Goal: Information Seeking & Learning: Find specific fact

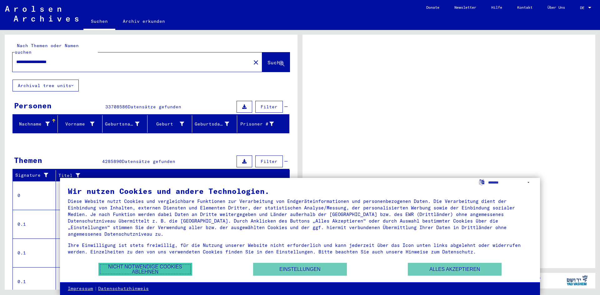
click at [157, 274] on button "Nicht notwendige Cookies ablehnen" at bounding box center [145, 269] width 94 height 13
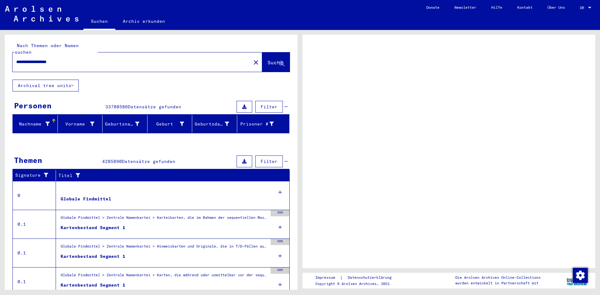
click at [267, 59] on span "Suche" at bounding box center [275, 62] width 16 height 6
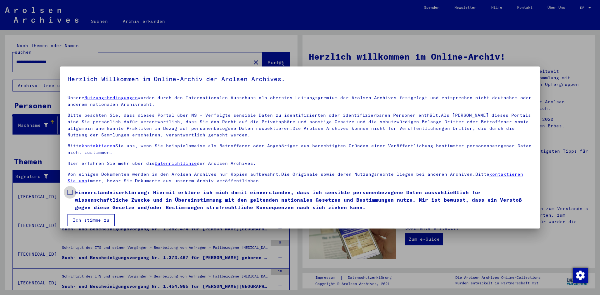
click at [70, 191] on span at bounding box center [69, 192] width 5 height 5
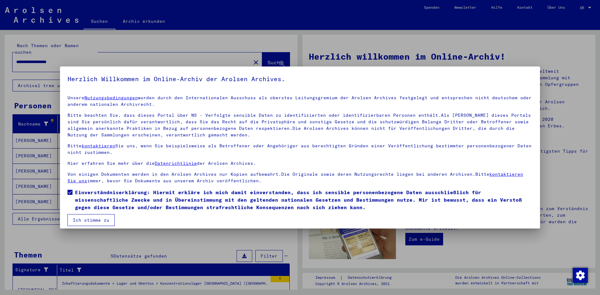
click at [92, 221] on button "Ich stimme zu" at bounding box center [90, 220] width 47 height 12
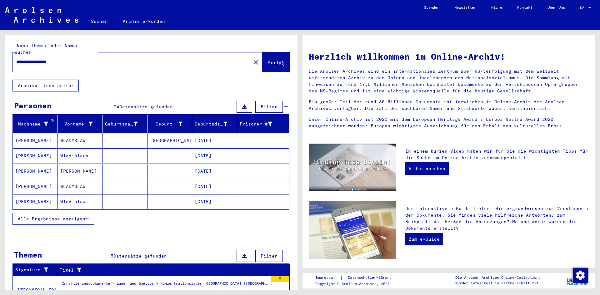
click at [34, 216] on span "Alle Ergebnisse anzeigen" at bounding box center [51, 219] width 67 height 6
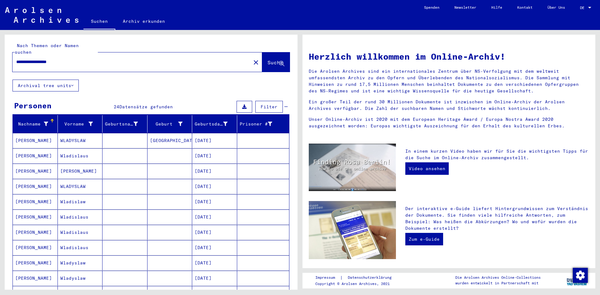
click at [26, 148] on mat-cell "[PERSON_NAME]" at bounding box center [35, 155] width 45 height 15
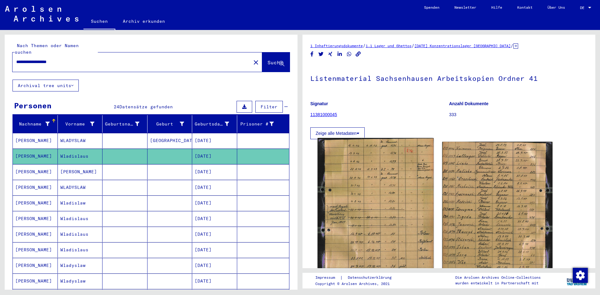
click at [380, 205] on img at bounding box center [375, 214] width 116 height 152
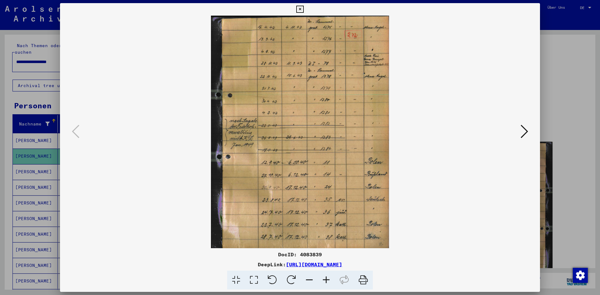
click at [326, 279] on icon at bounding box center [326, 280] width 17 height 19
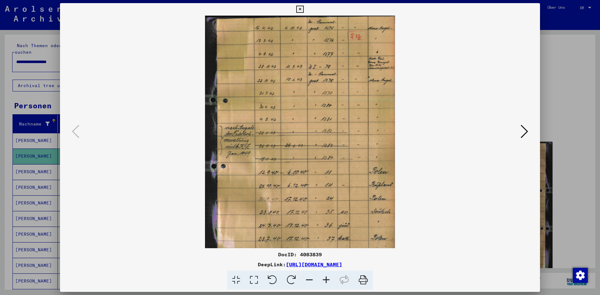
click at [326, 279] on icon at bounding box center [326, 280] width 17 height 19
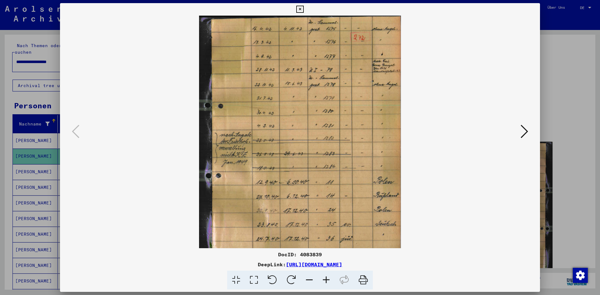
click at [326, 279] on icon at bounding box center [326, 280] width 17 height 19
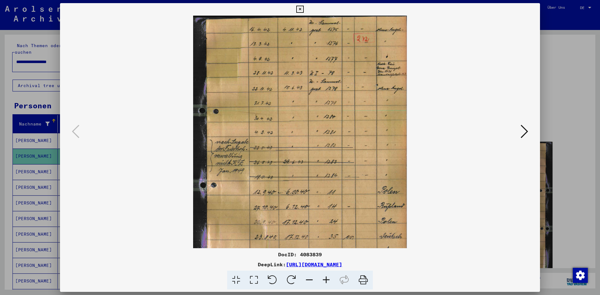
click at [326, 279] on icon at bounding box center [326, 280] width 17 height 19
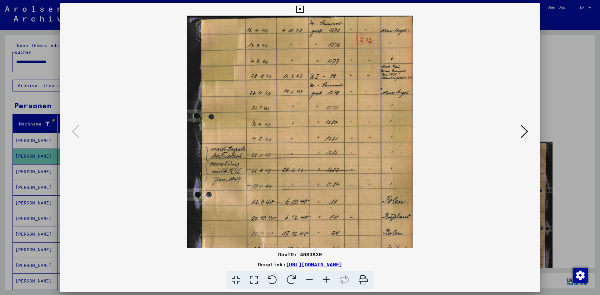
click at [329, 281] on icon at bounding box center [326, 280] width 17 height 19
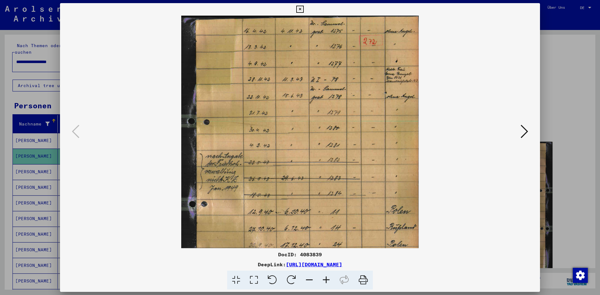
click at [329, 281] on icon at bounding box center [326, 280] width 17 height 19
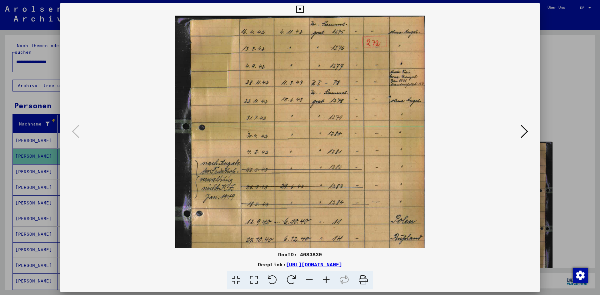
drag, startPoint x: 323, startPoint y: 200, endPoint x: 391, endPoint y: 212, distance: 69.5
click at [391, 212] on img at bounding box center [299, 179] width 249 height 326
drag, startPoint x: 322, startPoint y: 279, endPoint x: 325, endPoint y: 277, distance: 3.6
click at [322, 279] on icon at bounding box center [326, 280] width 17 height 19
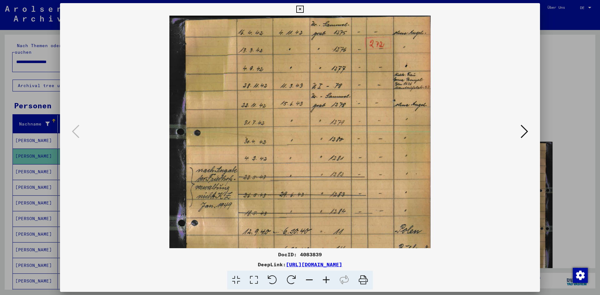
drag, startPoint x: 384, startPoint y: 118, endPoint x: 383, endPoint y: 200, distance: 82.5
click at [383, 200] on img at bounding box center [299, 187] width 261 height 342
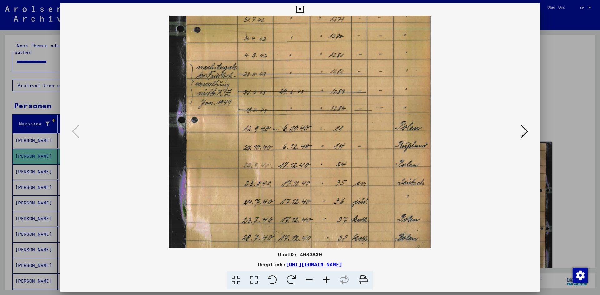
scroll to position [103, 0]
drag, startPoint x: 372, startPoint y: 209, endPoint x: 360, endPoint y: 106, distance: 104.0
click at [360, 106] on img at bounding box center [299, 83] width 261 height 342
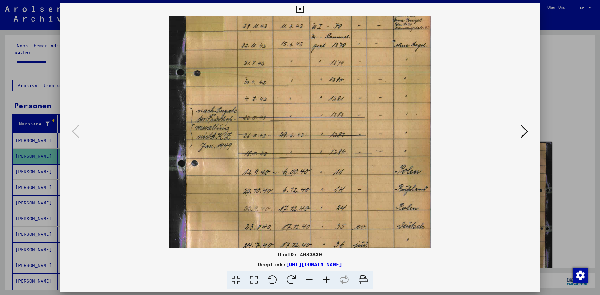
scroll to position [0, 0]
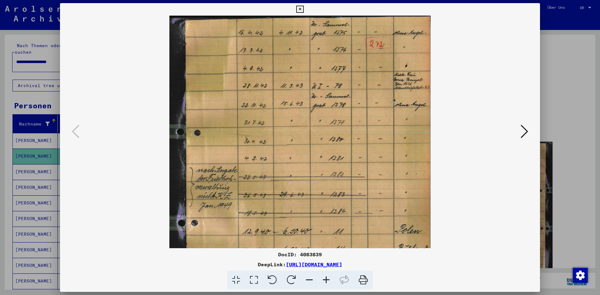
drag, startPoint x: 388, startPoint y: 138, endPoint x: 281, endPoint y: 212, distance: 130.7
click at [281, 212] on img at bounding box center [299, 187] width 261 height 342
drag, startPoint x: 310, startPoint y: 124, endPoint x: 306, endPoint y: 209, distance: 84.8
click at [306, 209] on img at bounding box center [299, 187] width 261 height 342
click at [523, 131] on icon at bounding box center [523, 131] width 7 height 15
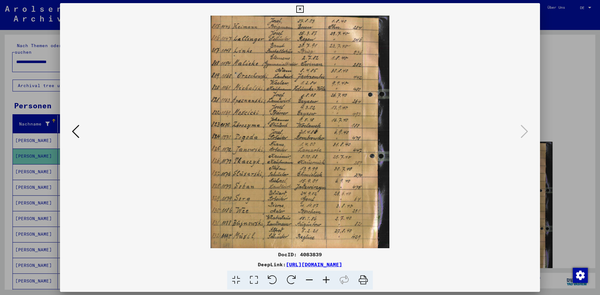
click at [324, 280] on icon at bounding box center [326, 280] width 17 height 19
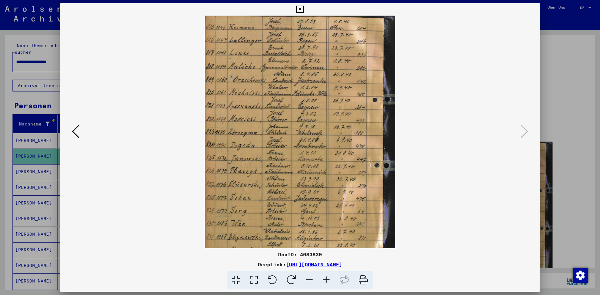
click at [324, 280] on icon at bounding box center [326, 280] width 17 height 19
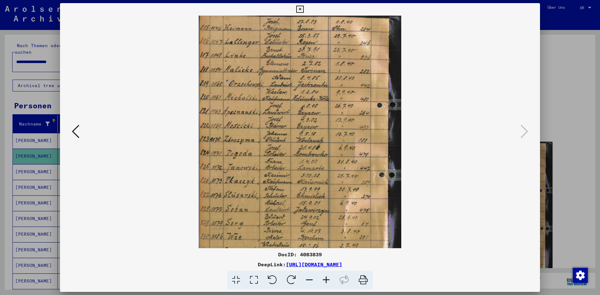
scroll to position [31, 0]
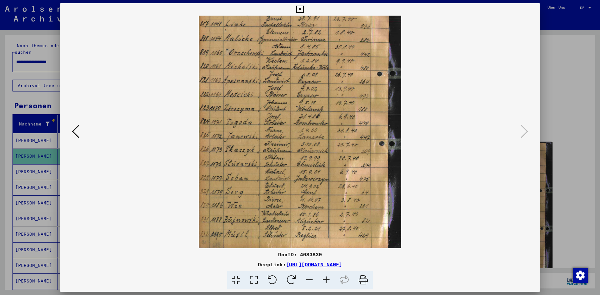
drag, startPoint x: 301, startPoint y: 217, endPoint x: 297, endPoint y: 152, distance: 65.7
click at [297, 152] on img at bounding box center [300, 116] width 203 height 264
click at [300, 11] on icon at bounding box center [299, 9] width 7 height 7
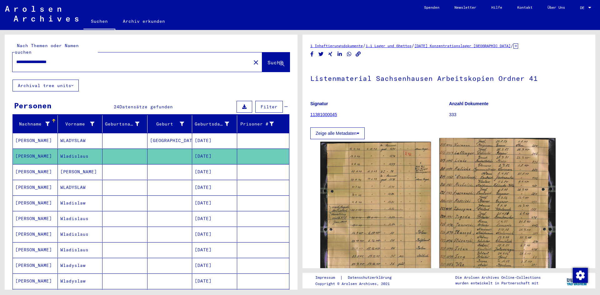
click at [500, 198] on img at bounding box center [497, 213] width 116 height 151
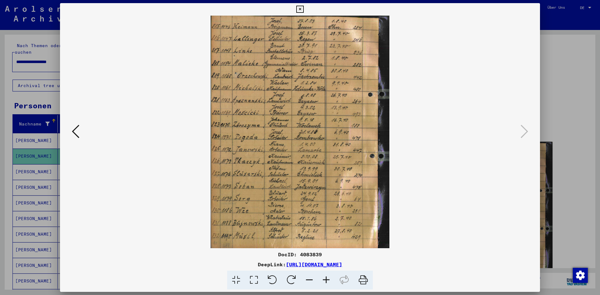
click at [298, 7] on icon at bounding box center [299, 9] width 7 height 7
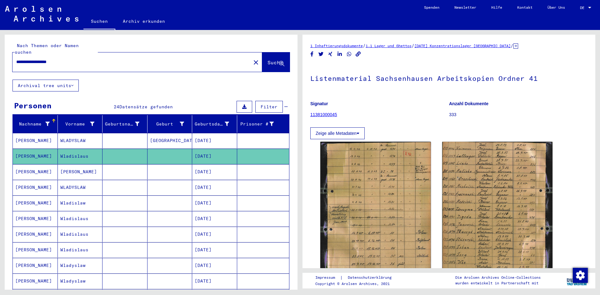
click at [29, 165] on mat-cell "[PERSON_NAME]" at bounding box center [35, 171] width 45 height 15
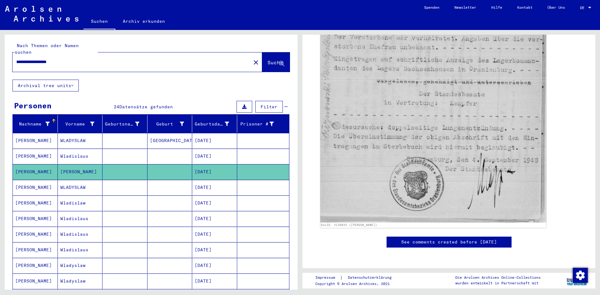
scroll to position [209, 0]
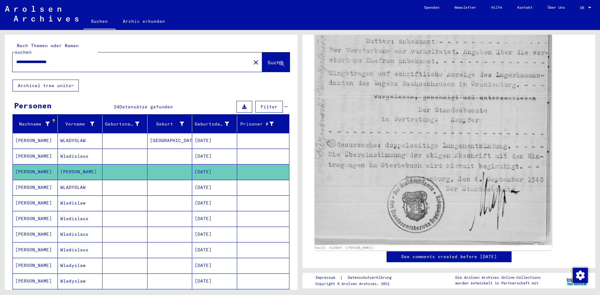
click at [390, 121] on img at bounding box center [433, 77] width 237 height 335
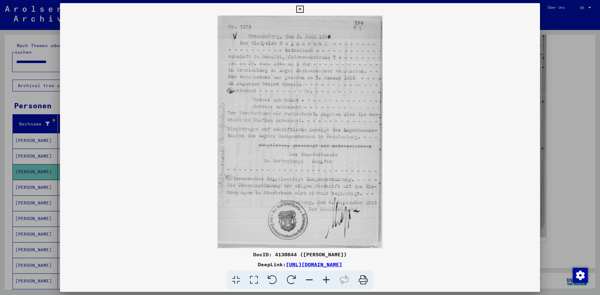
drag, startPoint x: 294, startPoint y: 265, endPoint x: 231, endPoint y: 262, distance: 63.1
click at [286, 262] on link "[URL][DOMAIN_NAME]" at bounding box center [314, 264] width 56 height 6
drag, startPoint x: 221, startPoint y: 265, endPoint x: 407, endPoint y: 263, distance: 186.2
click at [407, 263] on div "DeepLink: [URL][DOMAIN_NAME]" at bounding box center [300, 264] width 480 height 7
click at [299, 9] on icon at bounding box center [299, 9] width 7 height 7
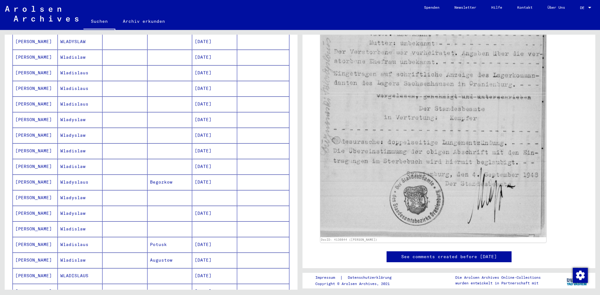
scroll to position [149, 0]
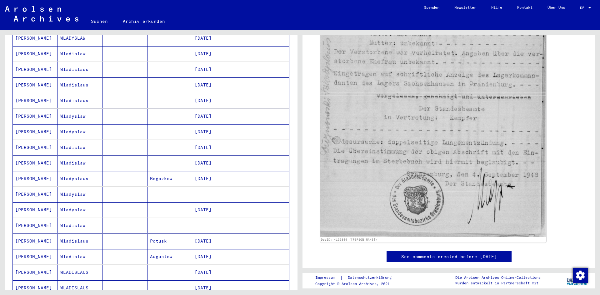
click at [20, 190] on mat-cell "[PERSON_NAME]" at bounding box center [35, 194] width 45 height 15
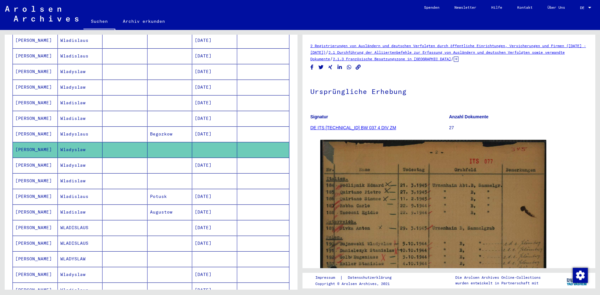
scroll to position [202, 0]
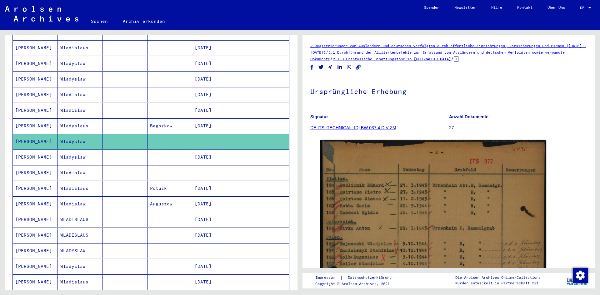
click at [26, 169] on mat-cell "[PERSON_NAME]" at bounding box center [35, 172] width 45 height 15
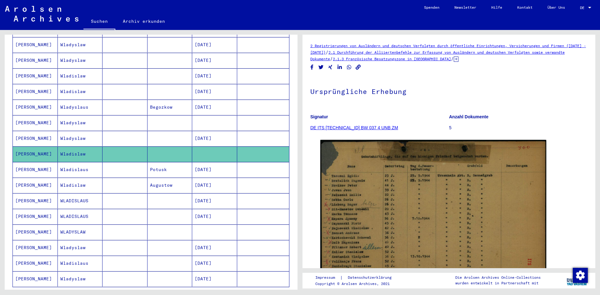
scroll to position [223, 0]
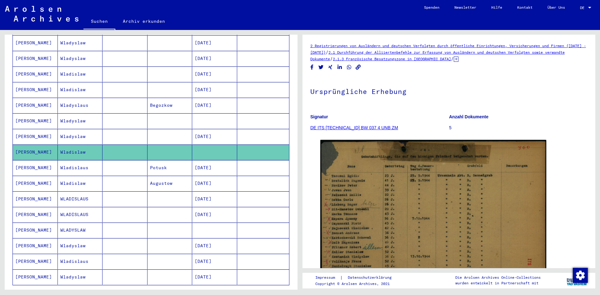
click at [19, 176] on mat-cell "[PERSON_NAME]" at bounding box center [35, 183] width 45 height 15
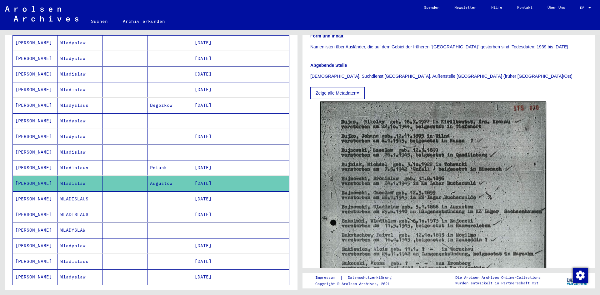
scroll to position [140, 0]
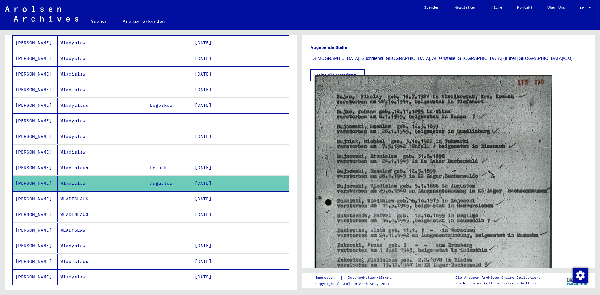
click at [437, 186] on img at bounding box center [433, 248] width 237 height 347
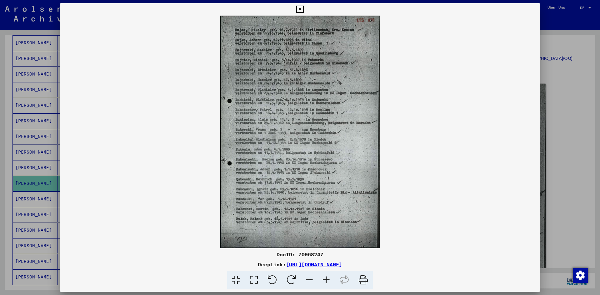
click at [325, 281] on icon at bounding box center [326, 280] width 17 height 19
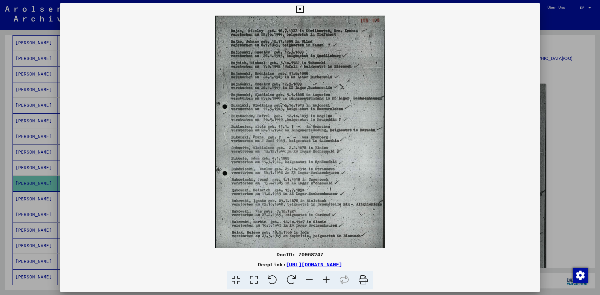
click at [325, 281] on icon at bounding box center [326, 280] width 17 height 19
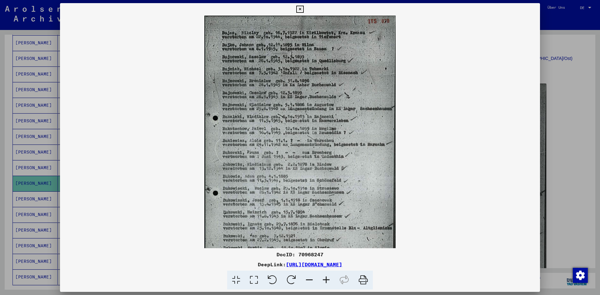
click at [325, 281] on icon at bounding box center [326, 280] width 17 height 19
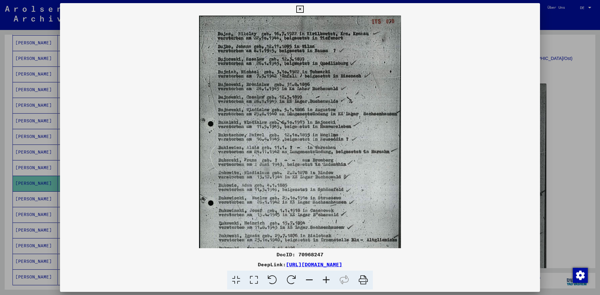
click at [325, 281] on icon at bounding box center [326, 280] width 17 height 19
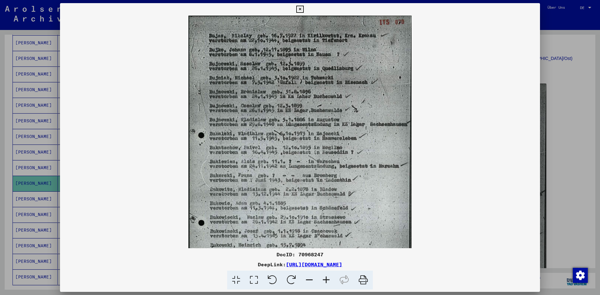
click at [325, 281] on icon at bounding box center [326, 280] width 17 height 19
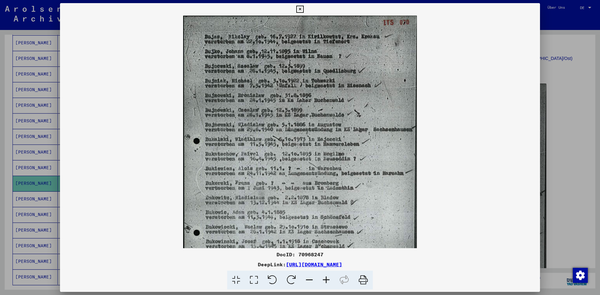
click at [325, 281] on icon at bounding box center [326, 280] width 17 height 19
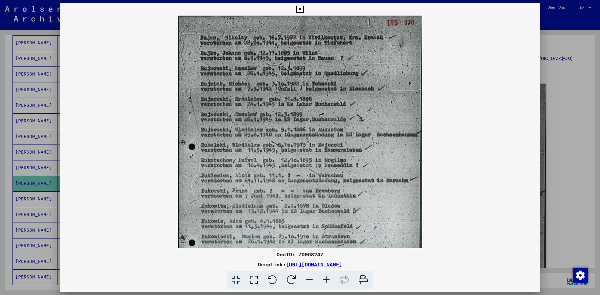
click at [325, 281] on icon at bounding box center [326, 280] width 17 height 19
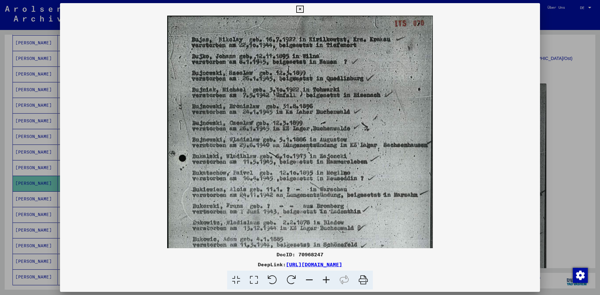
click at [325, 281] on icon at bounding box center [326, 280] width 17 height 19
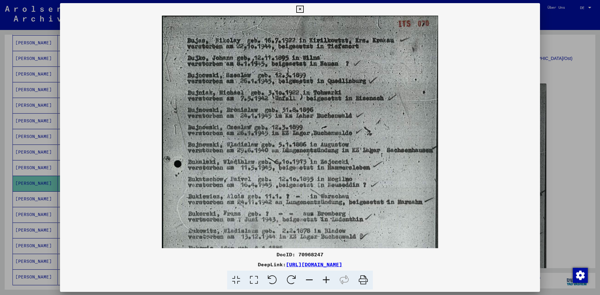
click at [325, 281] on icon at bounding box center [326, 280] width 17 height 19
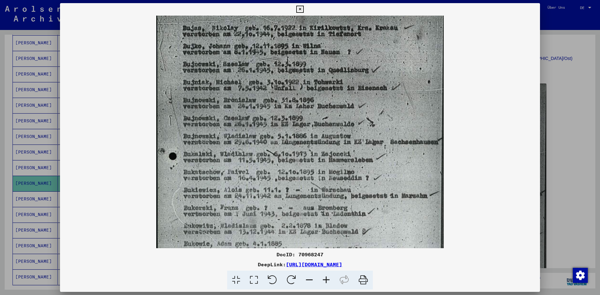
scroll to position [14, 0]
drag, startPoint x: 365, startPoint y: 194, endPoint x: 364, endPoint y: 181, distance: 13.8
click at [364, 181] on img at bounding box center [299, 212] width 287 height 420
click at [300, 8] on icon at bounding box center [299, 9] width 7 height 7
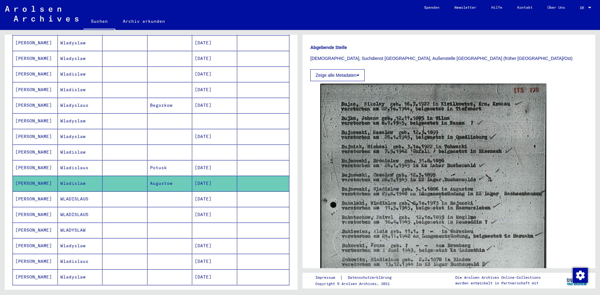
click at [35, 225] on mat-cell "[PERSON_NAME]" at bounding box center [35, 230] width 45 height 15
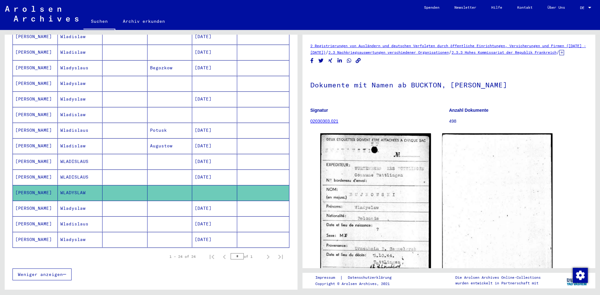
scroll to position [266, 0]
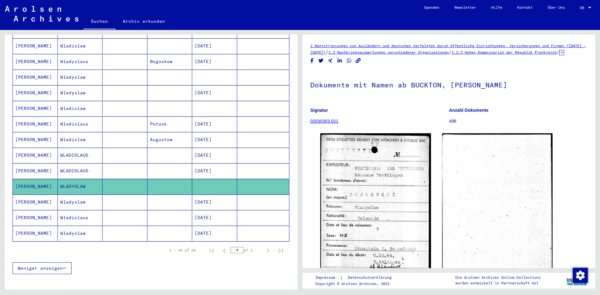
click at [25, 211] on mat-cell "[PERSON_NAME]" at bounding box center [35, 217] width 45 height 15
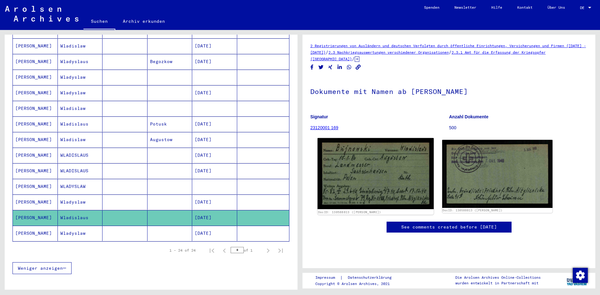
click at [345, 179] on img at bounding box center [375, 173] width 116 height 71
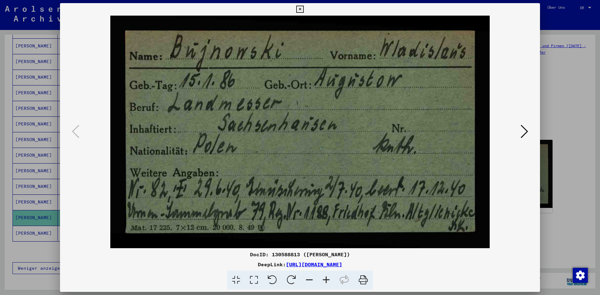
click at [526, 132] on icon at bounding box center [523, 131] width 7 height 15
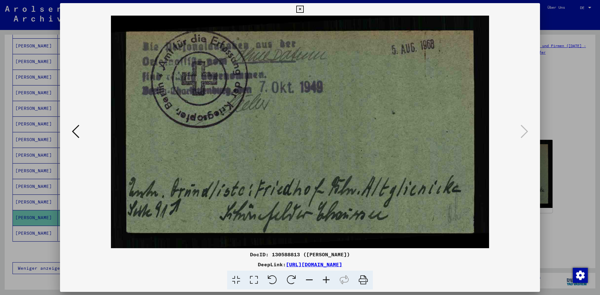
click at [301, 9] on icon at bounding box center [299, 9] width 7 height 7
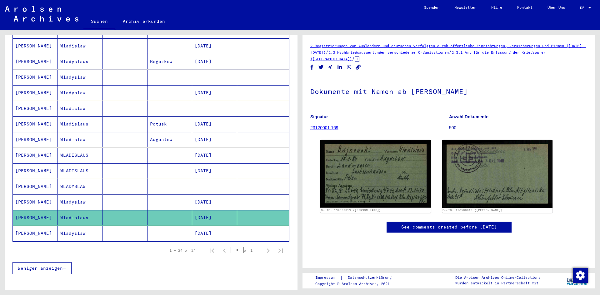
click at [32, 226] on mat-cell "[PERSON_NAME]" at bounding box center [35, 233] width 45 height 15
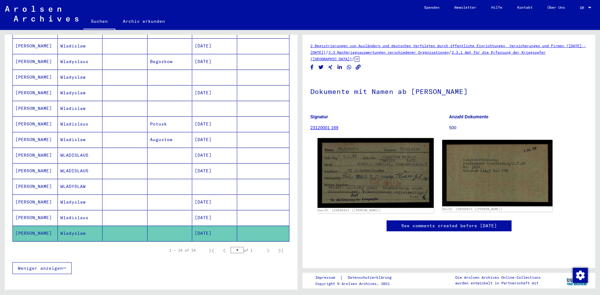
click at [385, 171] on img at bounding box center [375, 173] width 116 height 70
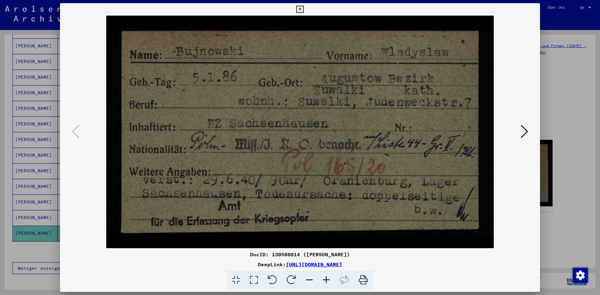
click at [523, 132] on icon at bounding box center [523, 131] width 7 height 15
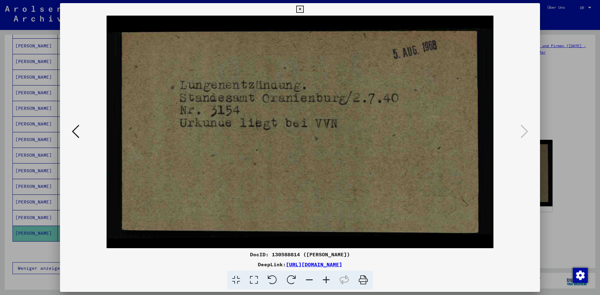
click at [301, 8] on icon at bounding box center [299, 9] width 7 height 7
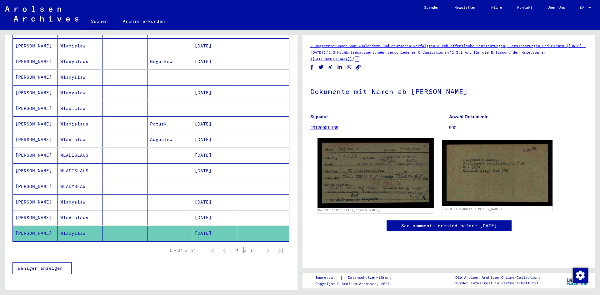
click at [394, 179] on img at bounding box center [375, 173] width 116 height 70
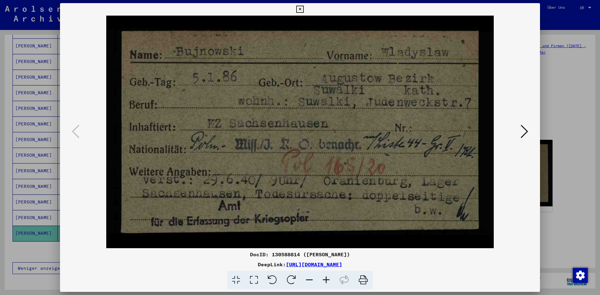
drag, startPoint x: 219, startPoint y: 264, endPoint x: 418, endPoint y: 266, distance: 199.0
click at [418, 266] on div "DeepLink: [URL][DOMAIN_NAME]" at bounding box center [300, 264] width 480 height 7
copy link "[URL][DOMAIN_NAME]"
click at [300, 7] on icon at bounding box center [299, 9] width 7 height 7
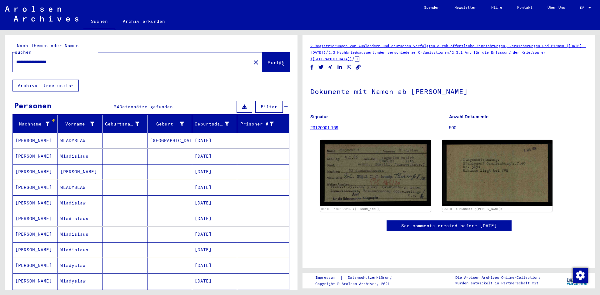
drag, startPoint x: 41, startPoint y: 55, endPoint x: 0, endPoint y: 58, distance: 41.0
click at [0, 58] on div "**********" at bounding box center [150, 160] width 300 height 260
type input "**********"
drag, startPoint x: 256, startPoint y: 56, endPoint x: 261, endPoint y: 61, distance: 7.3
click at [267, 59] on span "Suche" at bounding box center [275, 62] width 16 height 6
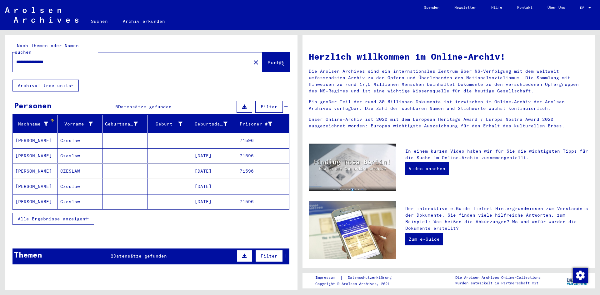
click at [37, 216] on span "Alle Ergebnisse anzeigen" at bounding box center [51, 219] width 67 height 6
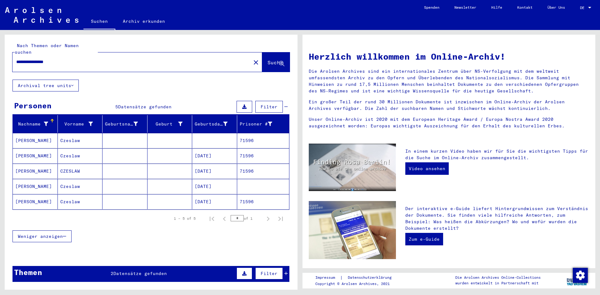
click at [22, 133] on mat-cell "[PERSON_NAME]" at bounding box center [35, 140] width 45 height 15
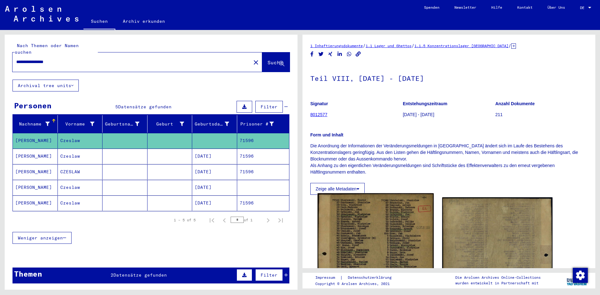
click at [361, 237] on img at bounding box center [375, 275] width 116 height 165
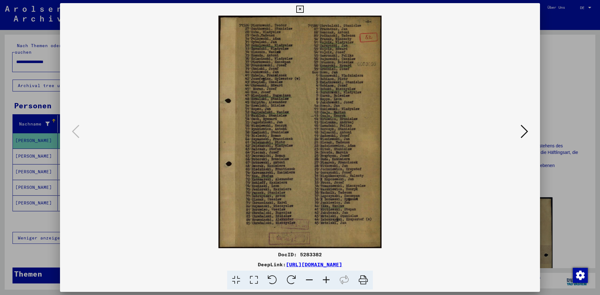
click at [323, 281] on icon at bounding box center [326, 280] width 17 height 19
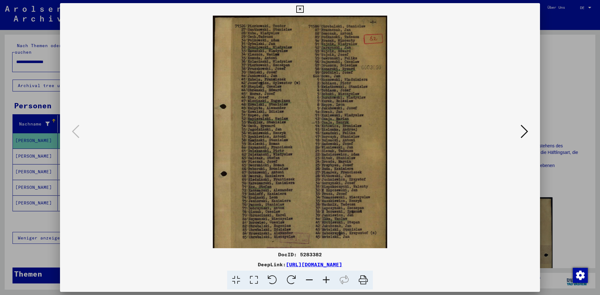
click at [323, 281] on icon at bounding box center [326, 280] width 17 height 19
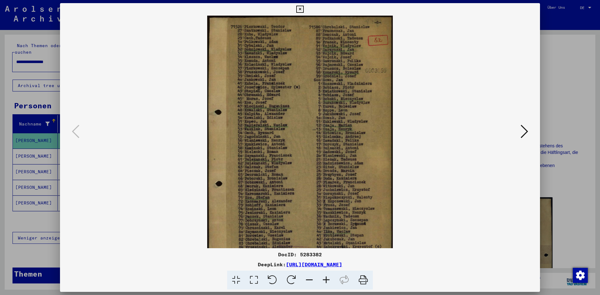
click at [323, 281] on icon at bounding box center [326, 280] width 17 height 19
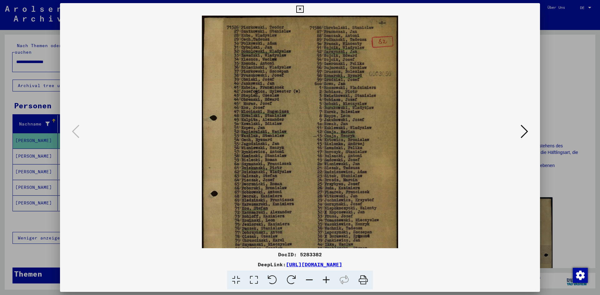
click at [323, 281] on icon at bounding box center [326, 280] width 17 height 19
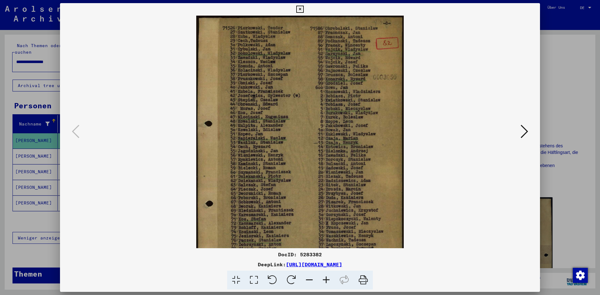
click at [323, 281] on icon at bounding box center [326, 280] width 17 height 19
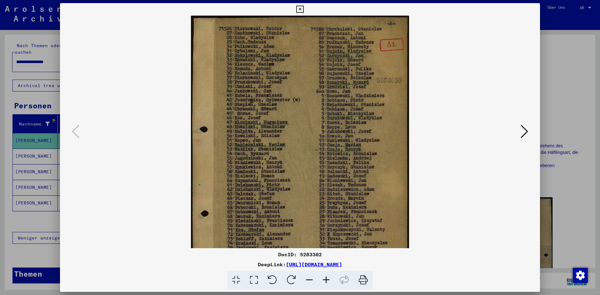
click at [323, 281] on icon at bounding box center [326, 280] width 17 height 19
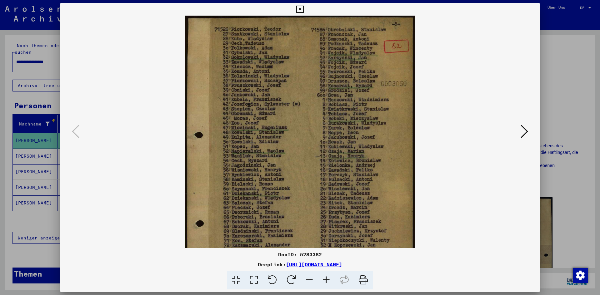
click at [300, 10] on icon at bounding box center [299, 9] width 7 height 7
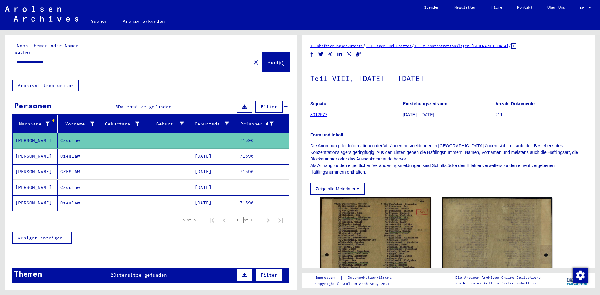
click at [31, 149] on mat-cell "[PERSON_NAME]" at bounding box center [35, 156] width 45 height 15
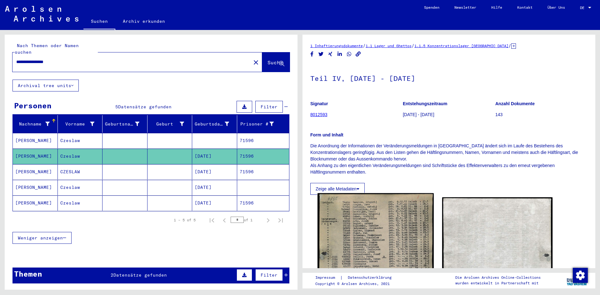
click at [374, 231] on img at bounding box center [375, 276] width 116 height 167
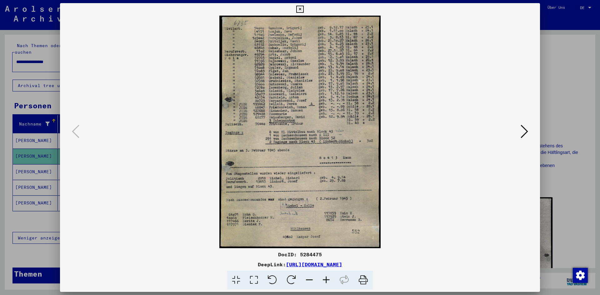
click at [324, 280] on icon at bounding box center [326, 280] width 17 height 19
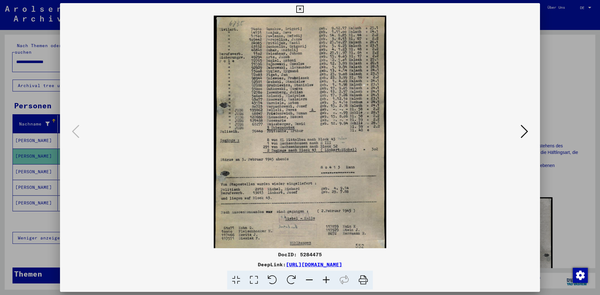
click at [324, 280] on icon at bounding box center [326, 280] width 17 height 19
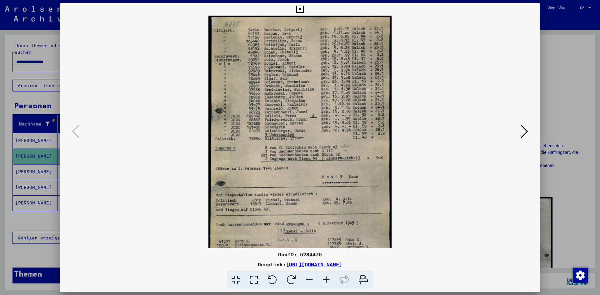
click at [324, 280] on icon at bounding box center [326, 280] width 17 height 19
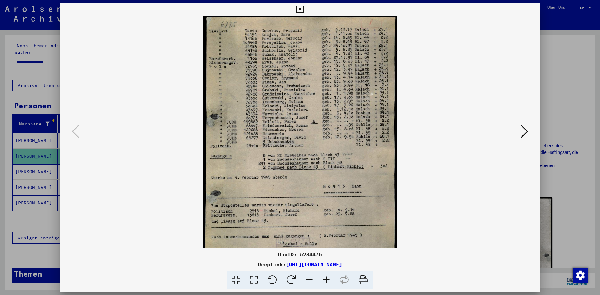
click at [324, 280] on icon at bounding box center [326, 280] width 17 height 19
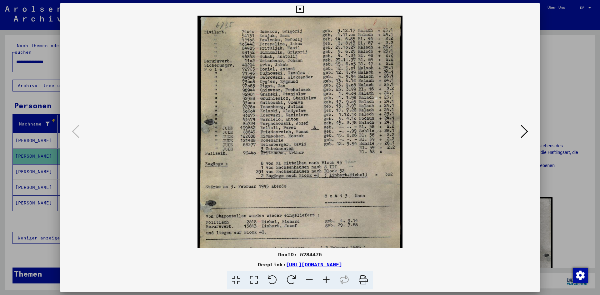
click at [324, 280] on icon at bounding box center [326, 280] width 17 height 19
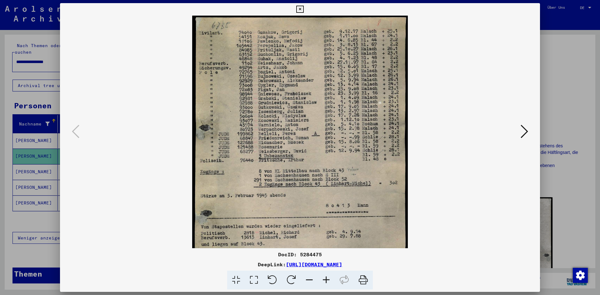
click at [524, 132] on icon at bounding box center [523, 131] width 7 height 15
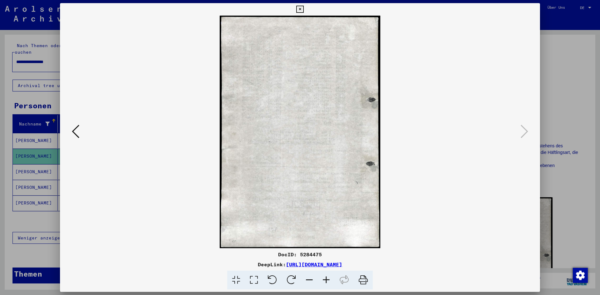
click at [301, 7] on icon at bounding box center [299, 9] width 7 height 7
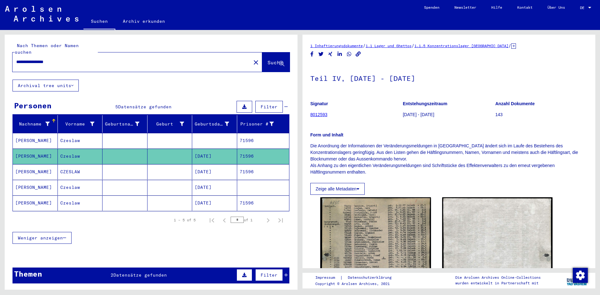
click at [26, 164] on mat-cell "[PERSON_NAME]" at bounding box center [35, 171] width 45 height 15
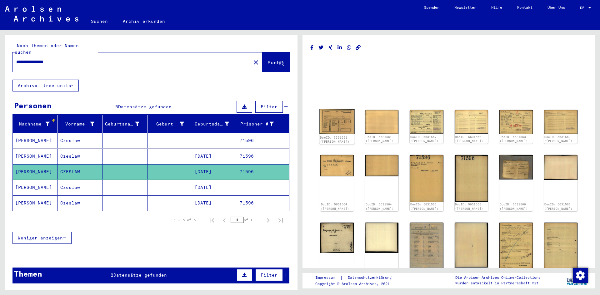
click at [334, 127] on img at bounding box center [336, 121] width 35 height 25
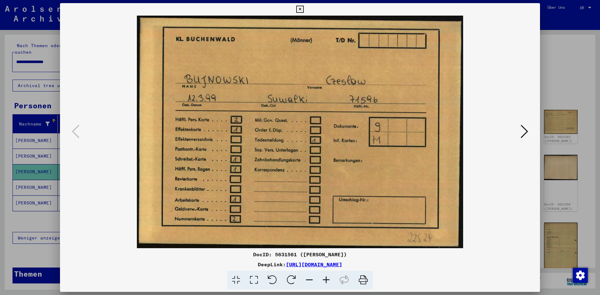
click at [299, 10] on icon at bounding box center [299, 9] width 7 height 7
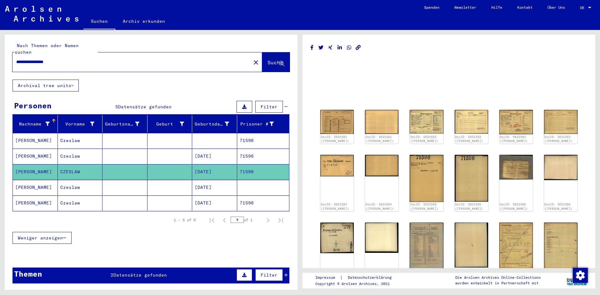
click at [21, 134] on mat-cell "[PERSON_NAME]" at bounding box center [35, 140] width 45 height 15
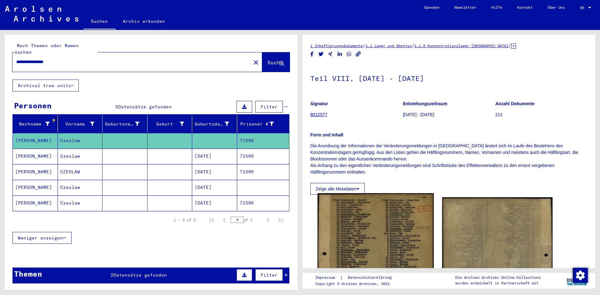
click at [383, 252] on img at bounding box center [375, 275] width 116 height 165
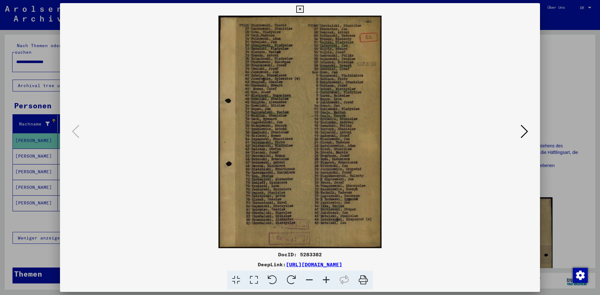
click at [327, 280] on icon at bounding box center [326, 280] width 17 height 19
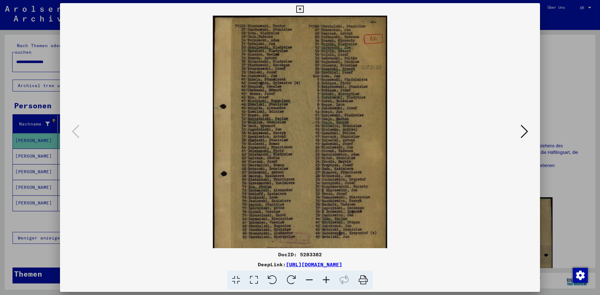
click at [328, 280] on icon at bounding box center [326, 280] width 17 height 19
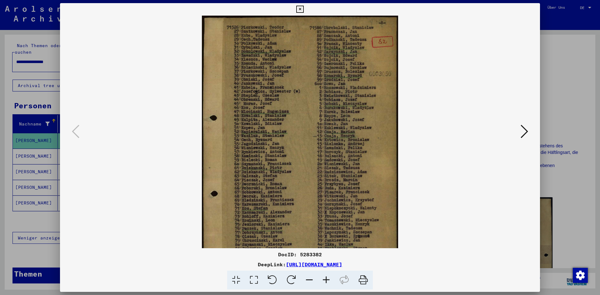
click at [328, 280] on icon at bounding box center [326, 280] width 17 height 19
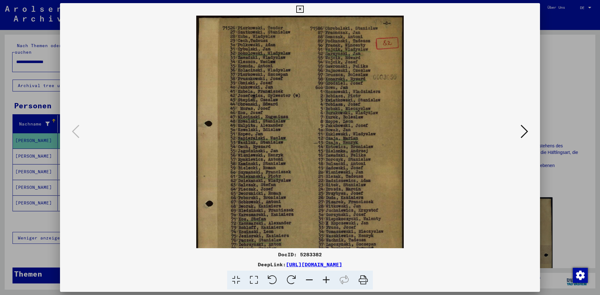
click at [328, 280] on icon at bounding box center [326, 280] width 17 height 19
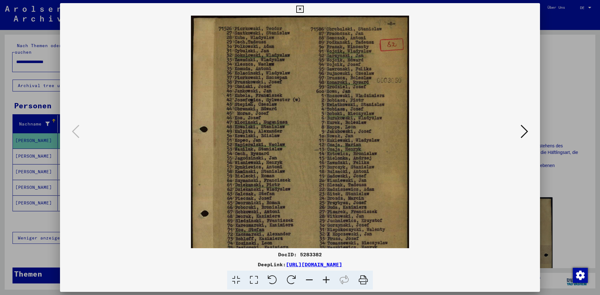
click at [328, 280] on icon at bounding box center [326, 280] width 17 height 19
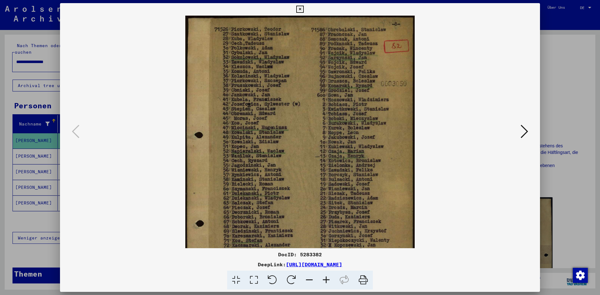
click at [328, 280] on icon at bounding box center [326, 280] width 17 height 19
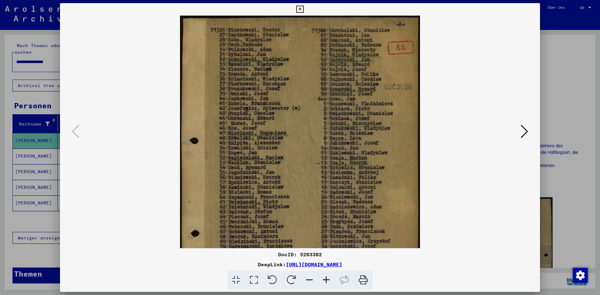
click at [526, 132] on icon at bounding box center [523, 131] width 7 height 15
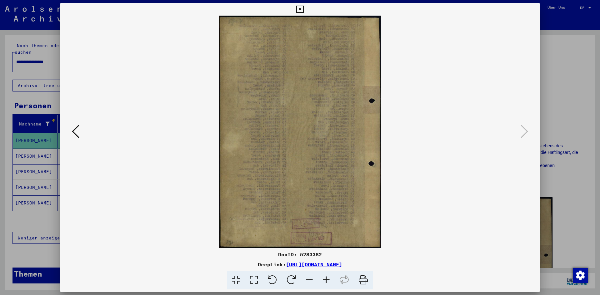
click at [300, 10] on icon at bounding box center [299, 9] width 7 height 7
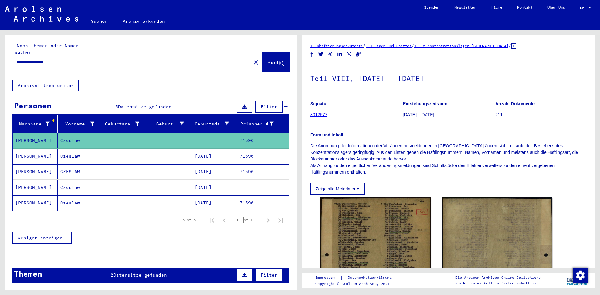
click at [26, 149] on mat-cell "[PERSON_NAME]" at bounding box center [35, 156] width 45 height 15
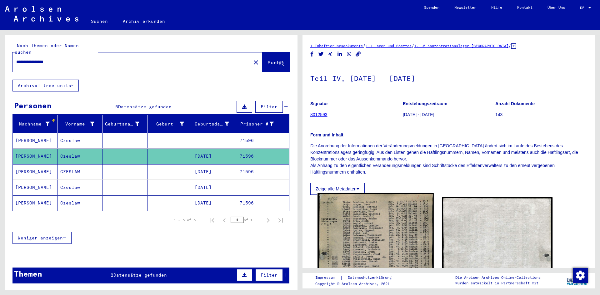
click at [386, 242] on img at bounding box center [375, 276] width 116 height 167
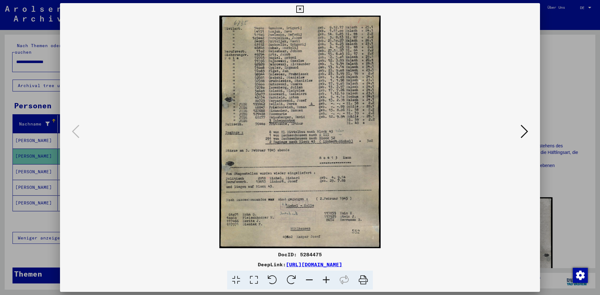
click at [328, 281] on icon at bounding box center [326, 280] width 17 height 19
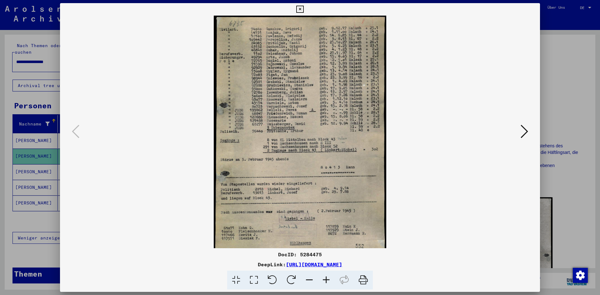
click at [328, 280] on icon at bounding box center [326, 280] width 17 height 19
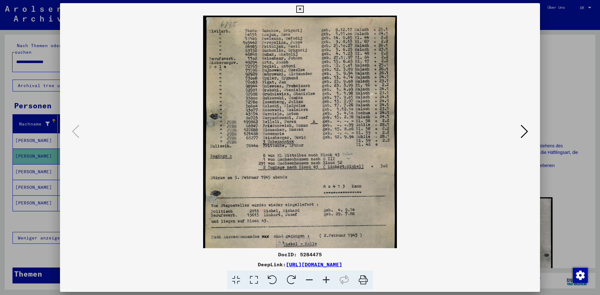
click at [328, 280] on icon at bounding box center [326, 280] width 17 height 19
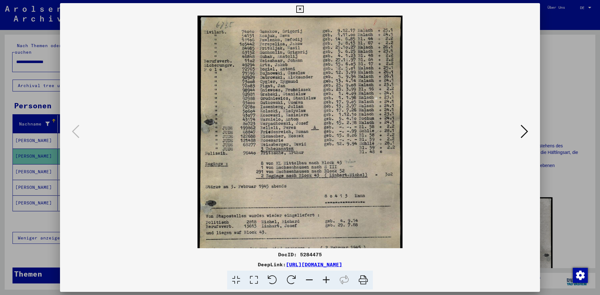
click at [328, 280] on icon at bounding box center [326, 280] width 17 height 19
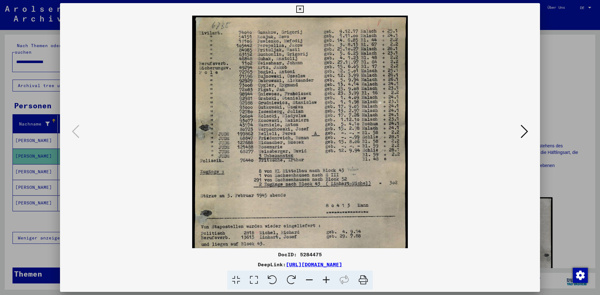
click at [328, 280] on icon at bounding box center [326, 280] width 17 height 19
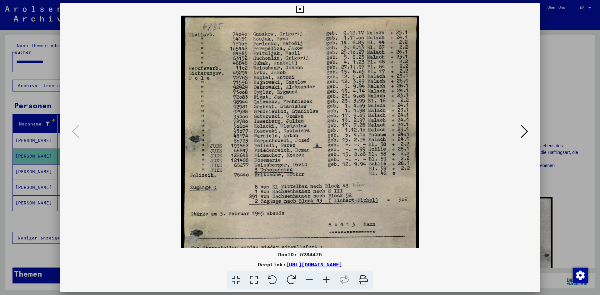
click at [328, 280] on icon at bounding box center [326, 280] width 17 height 19
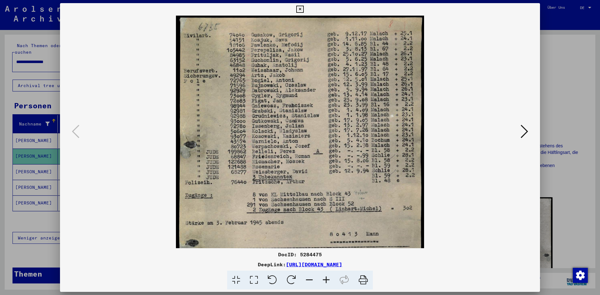
click at [328, 280] on icon at bounding box center [326, 280] width 17 height 19
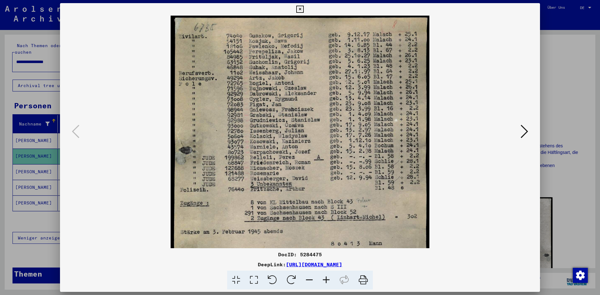
click at [328, 279] on icon at bounding box center [326, 280] width 17 height 19
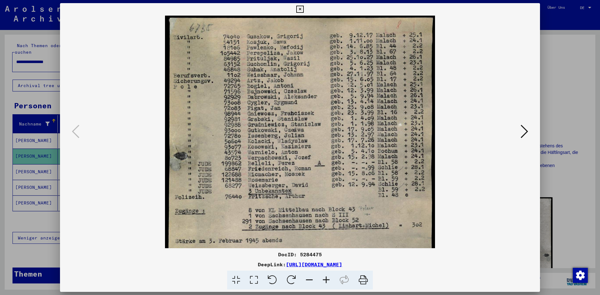
click at [301, 8] on icon at bounding box center [299, 9] width 7 height 7
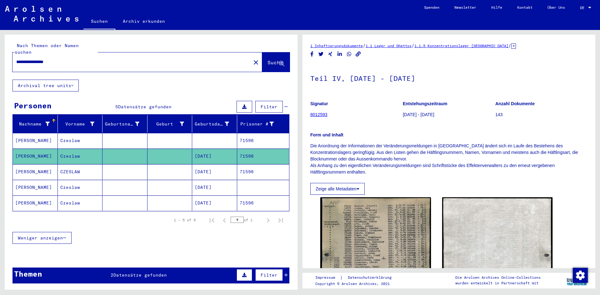
click at [25, 166] on mat-cell "[PERSON_NAME]" at bounding box center [35, 171] width 45 height 15
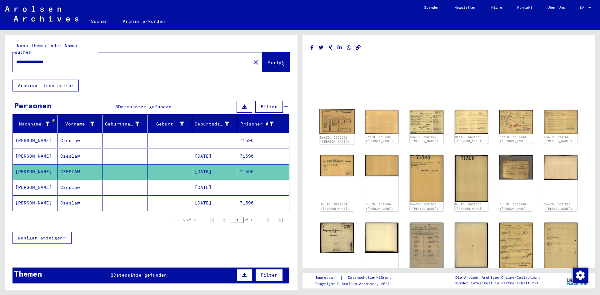
click at [326, 127] on img at bounding box center [336, 121] width 35 height 25
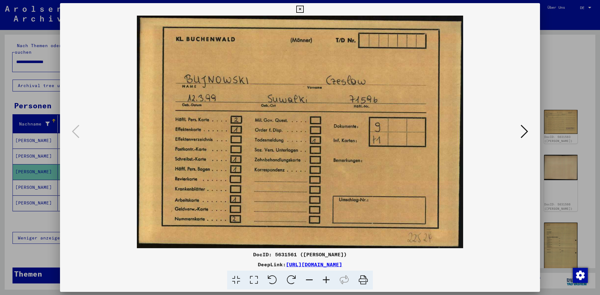
click at [524, 134] on icon at bounding box center [523, 131] width 7 height 15
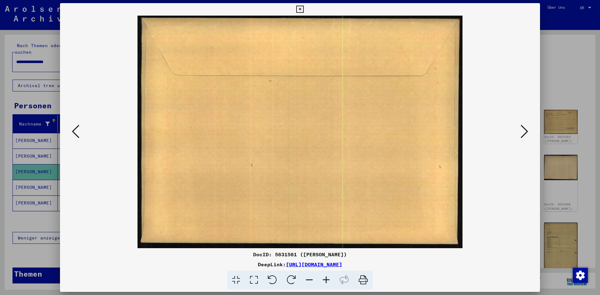
click at [524, 134] on icon at bounding box center [523, 131] width 7 height 15
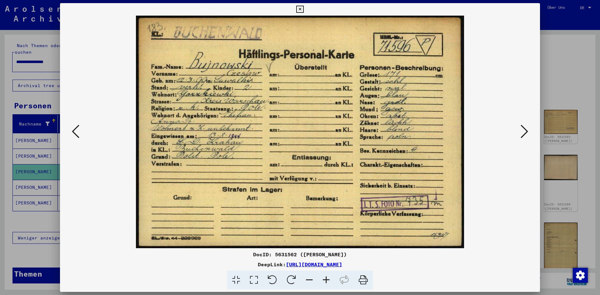
click at [524, 134] on icon at bounding box center [523, 131] width 7 height 15
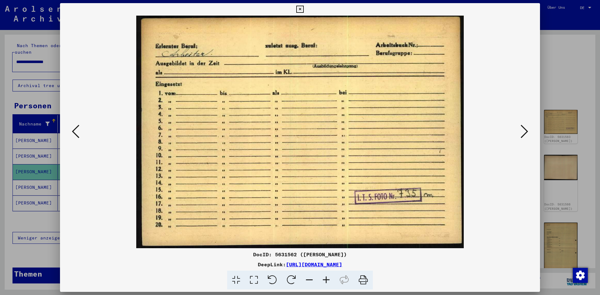
click at [524, 133] on icon at bounding box center [523, 131] width 7 height 15
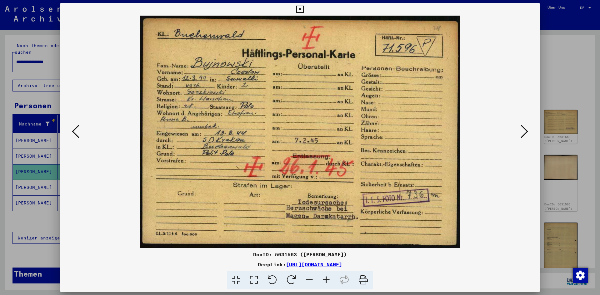
click at [522, 134] on icon at bounding box center [523, 131] width 7 height 15
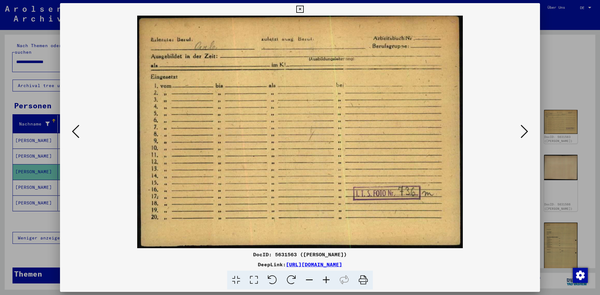
click at [522, 134] on icon at bounding box center [523, 131] width 7 height 15
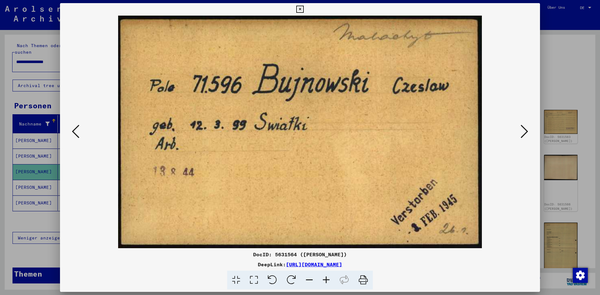
click at [522, 134] on icon at bounding box center [523, 131] width 7 height 15
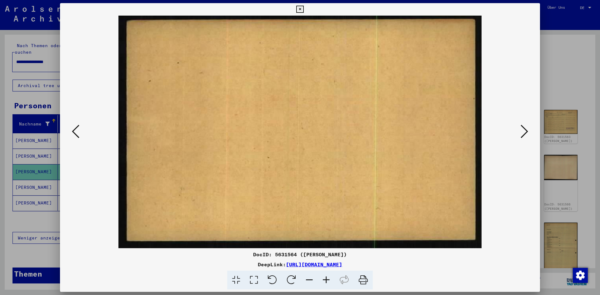
click at [522, 134] on icon at bounding box center [523, 131] width 7 height 15
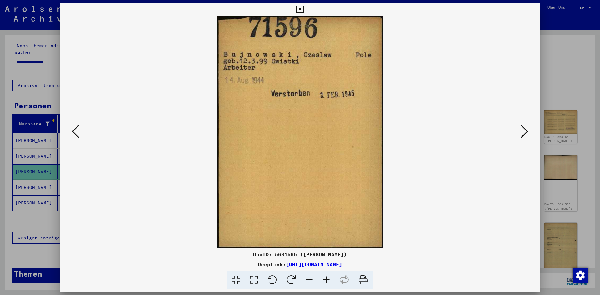
drag, startPoint x: 222, startPoint y: 263, endPoint x: 409, endPoint y: 266, distance: 187.1
click at [409, 266] on div "DeepLink: [URL][DOMAIN_NAME]" at bounding box center [300, 264] width 480 height 7
copy link "[URL][DOMAIN_NAME]"
click at [523, 133] on icon at bounding box center [523, 131] width 7 height 15
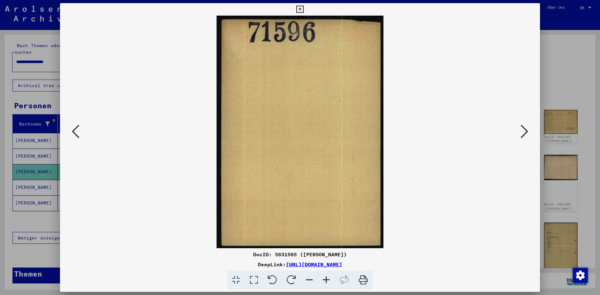
click at [523, 133] on icon at bounding box center [523, 131] width 7 height 15
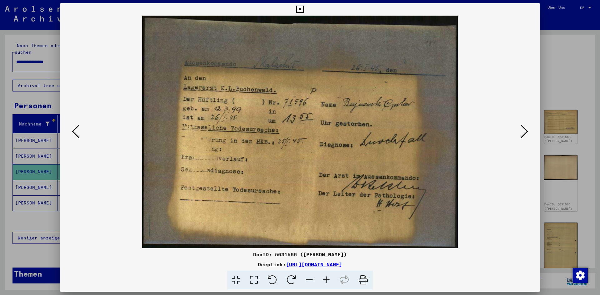
click at [523, 133] on icon at bounding box center [523, 131] width 7 height 15
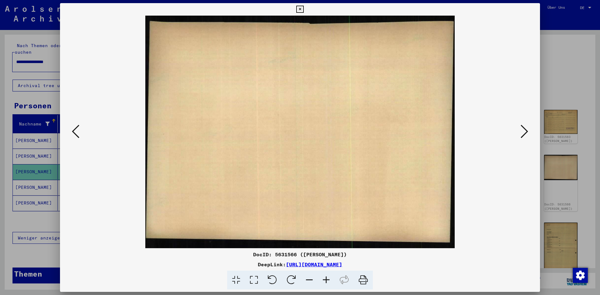
click at [523, 133] on icon at bounding box center [523, 131] width 7 height 15
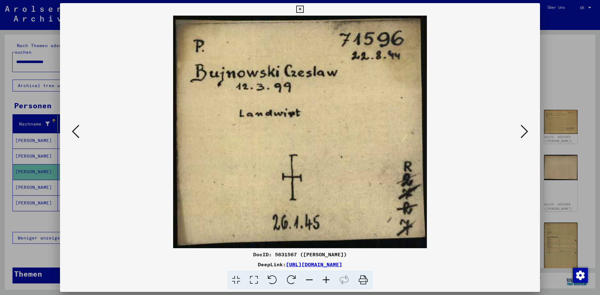
click at [523, 133] on icon at bounding box center [523, 131] width 7 height 15
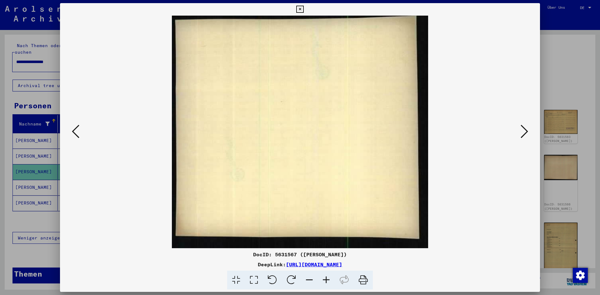
click at [523, 133] on icon at bounding box center [523, 131] width 7 height 15
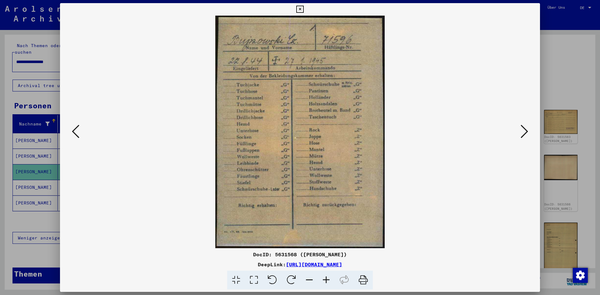
click at [523, 133] on icon at bounding box center [523, 131] width 7 height 15
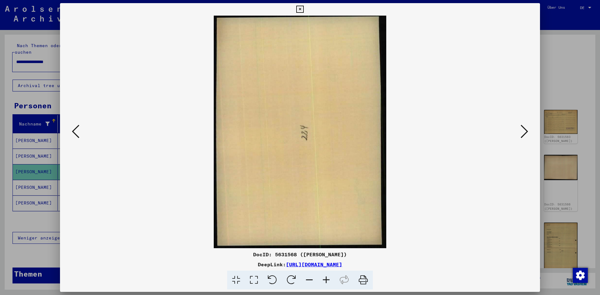
click at [523, 133] on icon at bounding box center [523, 131] width 7 height 15
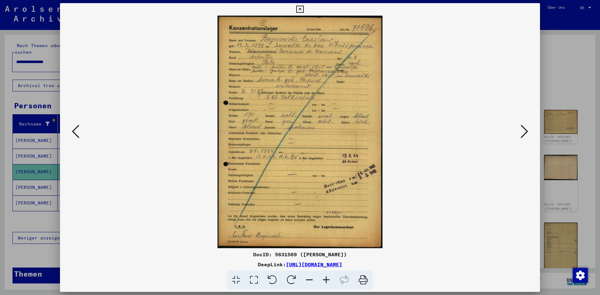
click at [523, 134] on icon at bounding box center [523, 131] width 7 height 15
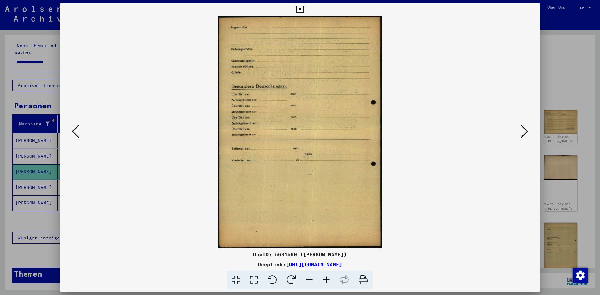
click at [528, 134] on icon at bounding box center [523, 131] width 7 height 15
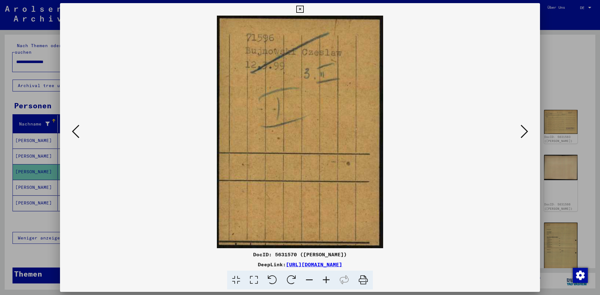
click at [519, 131] on button at bounding box center [524, 132] width 11 height 18
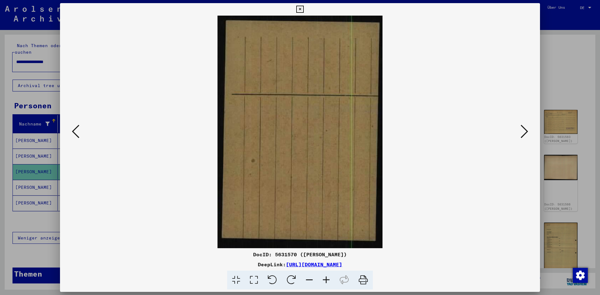
click at [519, 131] on button at bounding box center [524, 132] width 11 height 18
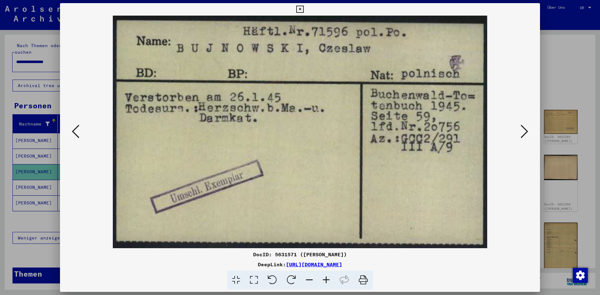
click at [522, 132] on icon at bounding box center [523, 131] width 7 height 15
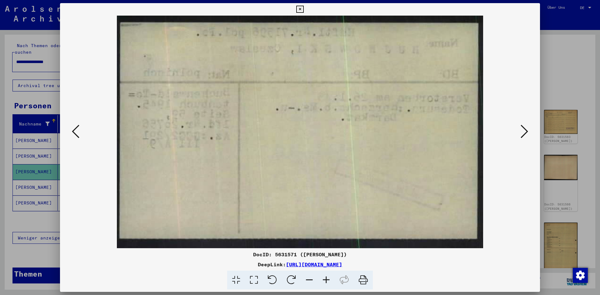
click at [522, 132] on icon at bounding box center [523, 131] width 7 height 15
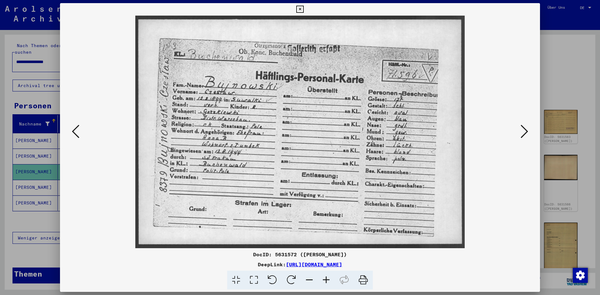
click at [522, 132] on icon at bounding box center [523, 131] width 7 height 15
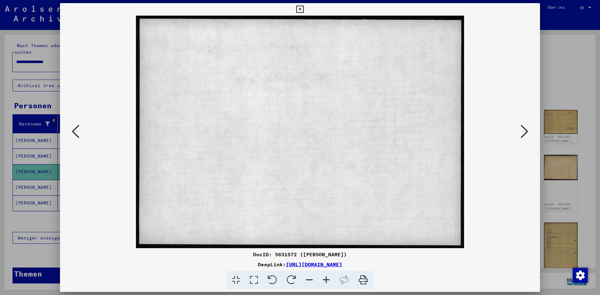
click at [522, 132] on icon at bounding box center [523, 131] width 7 height 15
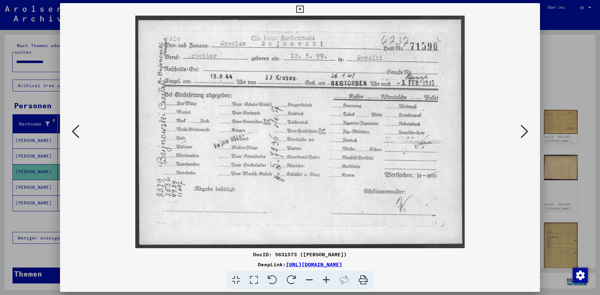
click at [522, 132] on icon at bounding box center [523, 131] width 7 height 15
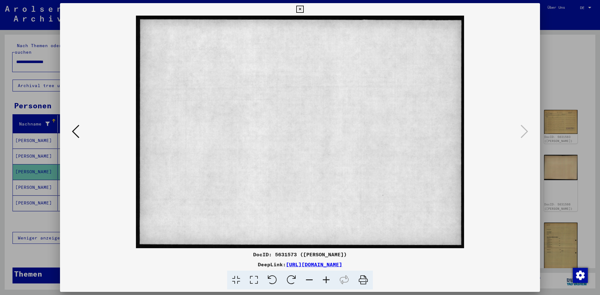
click at [302, 10] on icon at bounding box center [299, 9] width 7 height 7
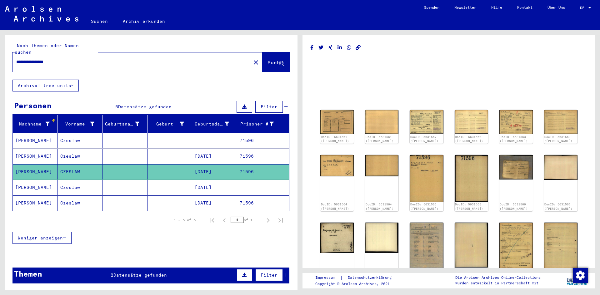
click at [26, 181] on mat-cell "[PERSON_NAME]" at bounding box center [35, 187] width 45 height 15
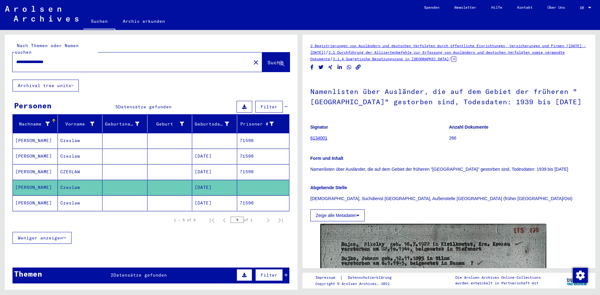
scroll to position [177, 0]
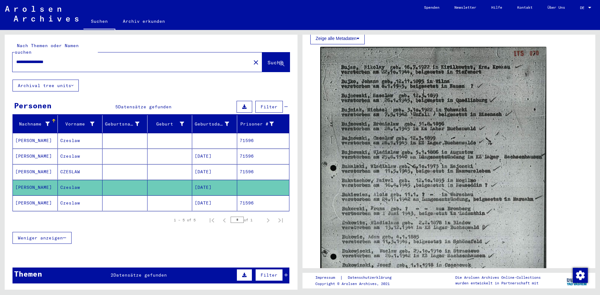
click at [22, 197] on mat-cell "[PERSON_NAME]" at bounding box center [35, 203] width 45 height 15
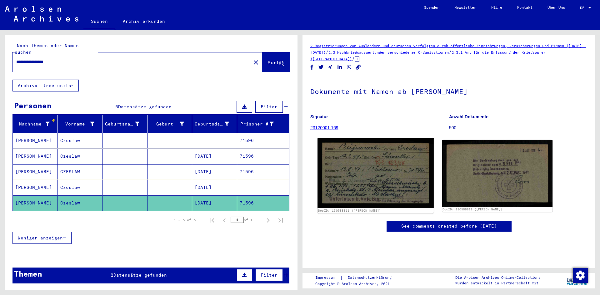
click at [371, 183] on img at bounding box center [375, 173] width 116 height 70
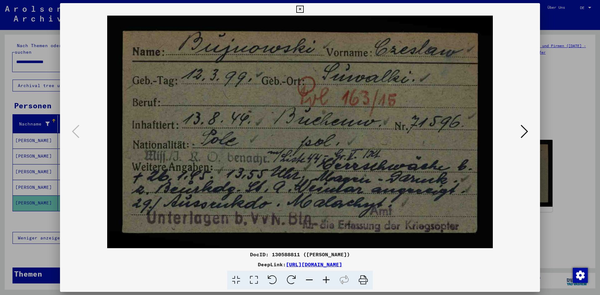
click at [524, 134] on icon at bounding box center [523, 131] width 7 height 15
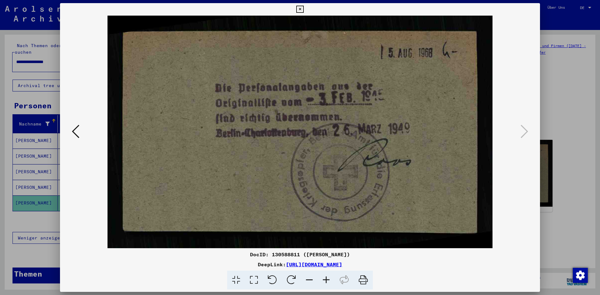
click at [300, 7] on icon at bounding box center [299, 9] width 7 height 7
